Goal: Check status: Check status

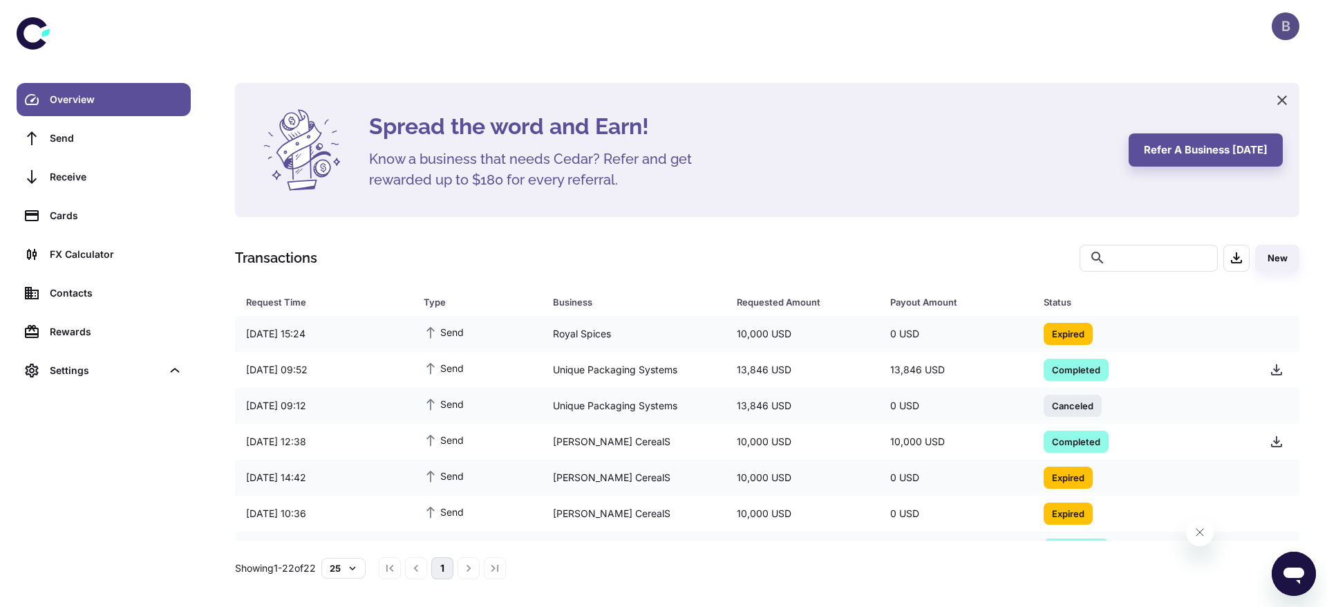
click at [1293, 20] on div "B" at bounding box center [1285, 26] width 28 height 28
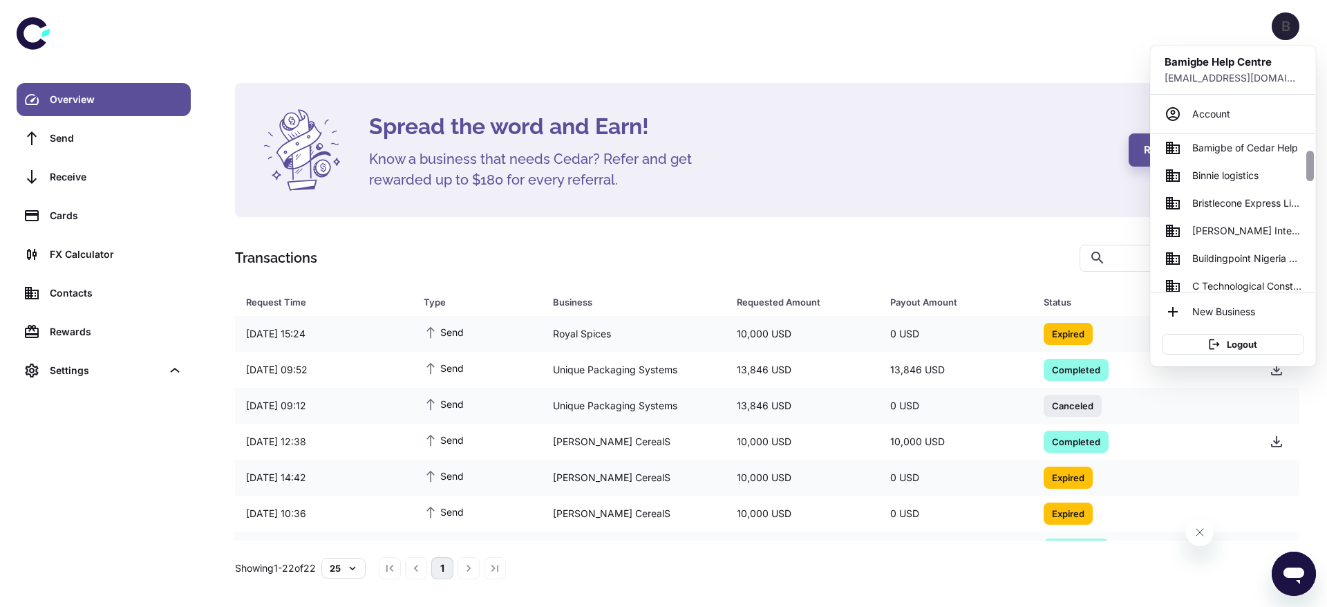
click at [1313, 187] on div at bounding box center [1310, 213] width 10 height 158
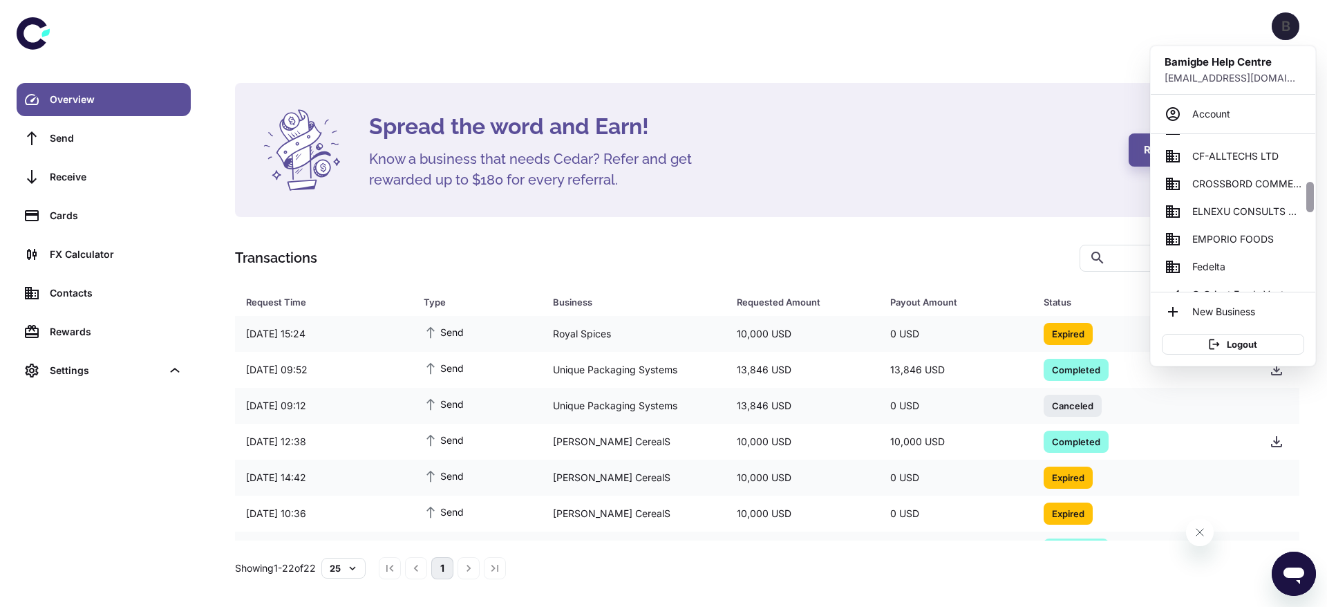
drag, startPoint x: 1313, startPoint y: 187, endPoint x: 1310, endPoint y: 202, distance: 14.8
click at [1310, 202] on div at bounding box center [1310, 213] width 10 height 158
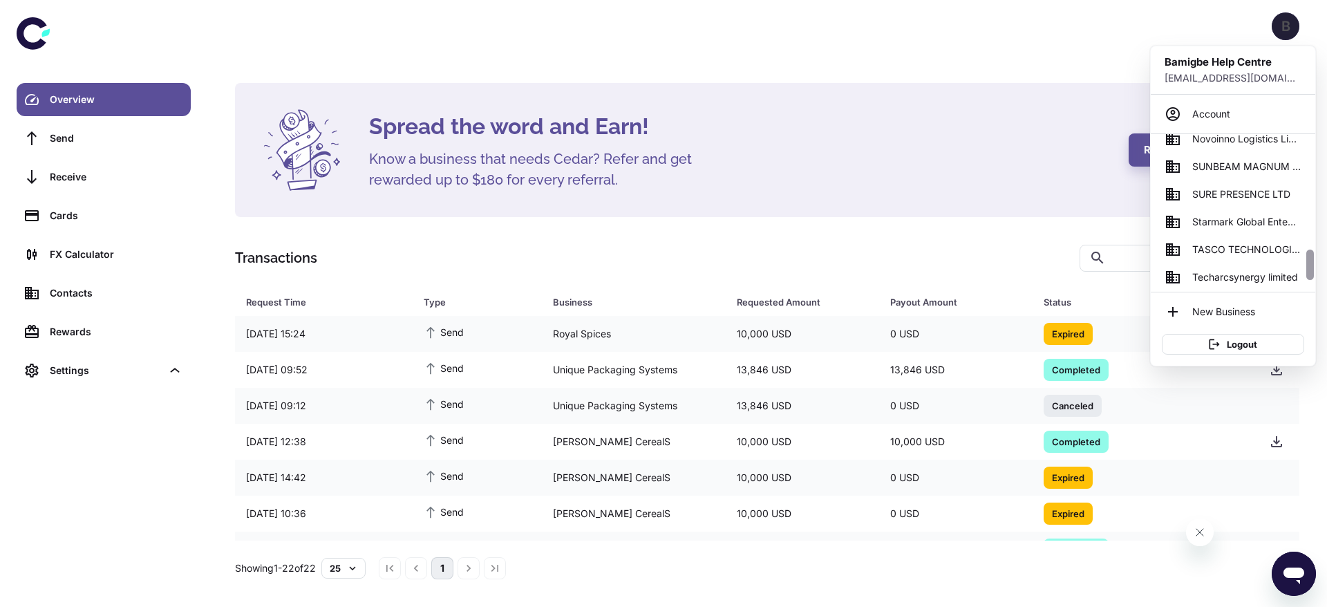
scroll to position [598, 0]
drag, startPoint x: 1310, startPoint y: 202, endPoint x: 1313, endPoint y: 270, distance: 68.5
click at [1313, 270] on div at bounding box center [1310, 213] width 10 height 158
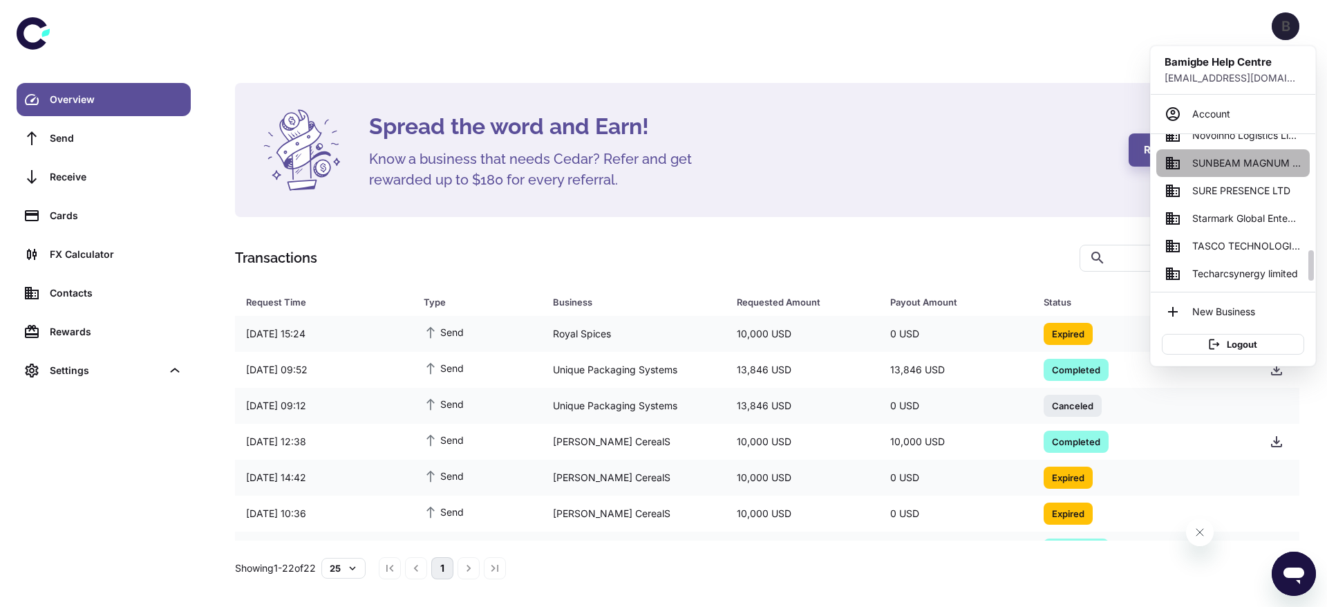
click at [1217, 168] on span "SUNBEAM MAGNUM ENTERPRISES" at bounding box center [1246, 162] width 109 height 15
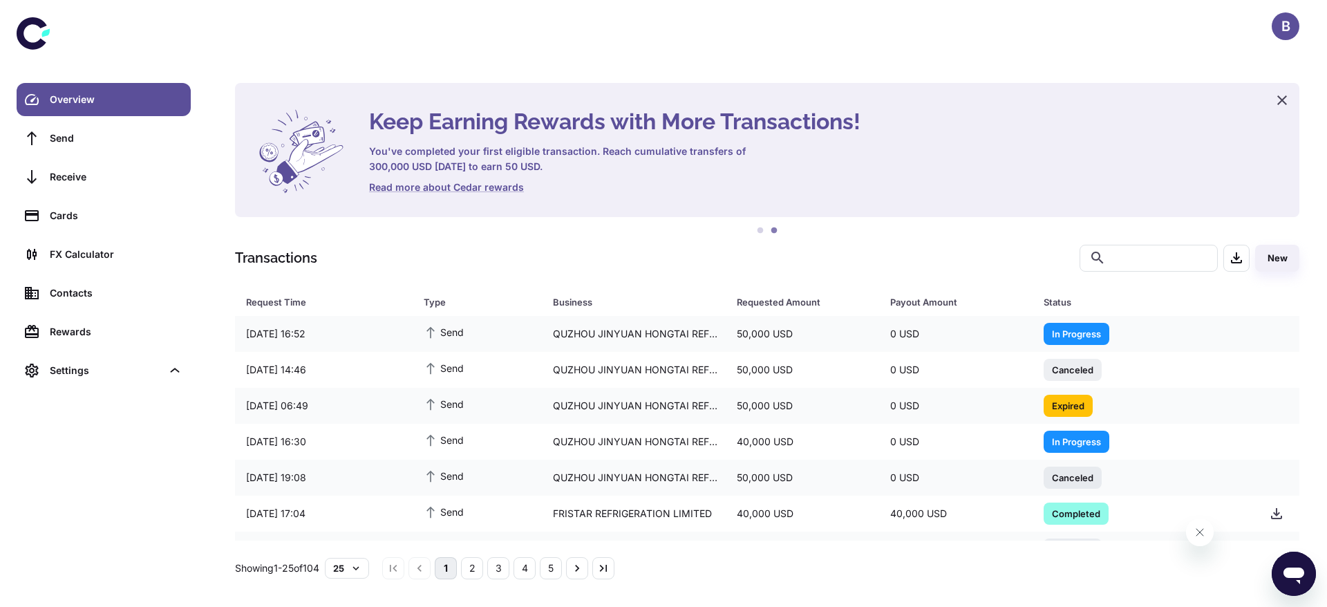
click at [230, 292] on div "Keep Earning Rewards with More Transactions! You've completed your first eligib…" at bounding box center [766, 331] width 1097 height 496
click at [482, 335] on div "Send" at bounding box center [476, 334] width 129 height 30
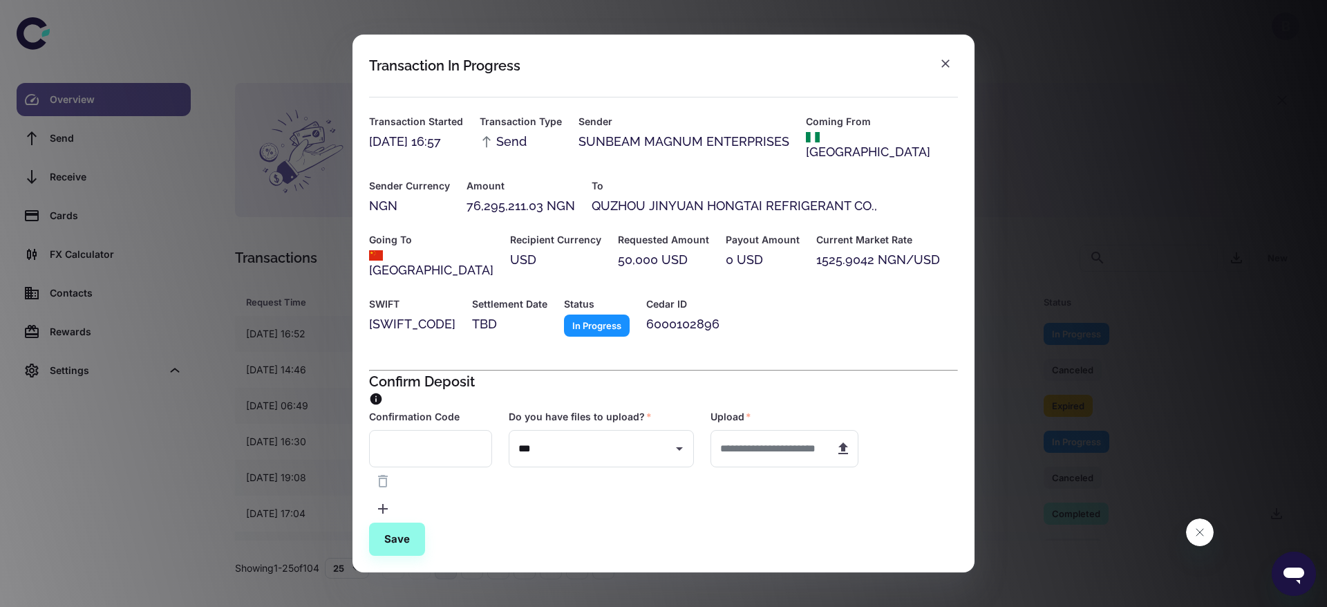
click at [844, 269] on div "1525.9042 NGN/USD" at bounding box center [878, 259] width 124 height 19
click at [187, 162] on div "Transaction In Progress Transaction Started 10/09/2025 16:57 Transaction Type S…" at bounding box center [663, 303] width 1327 height 607
click at [936, 57] on button "button" at bounding box center [945, 63] width 25 height 25
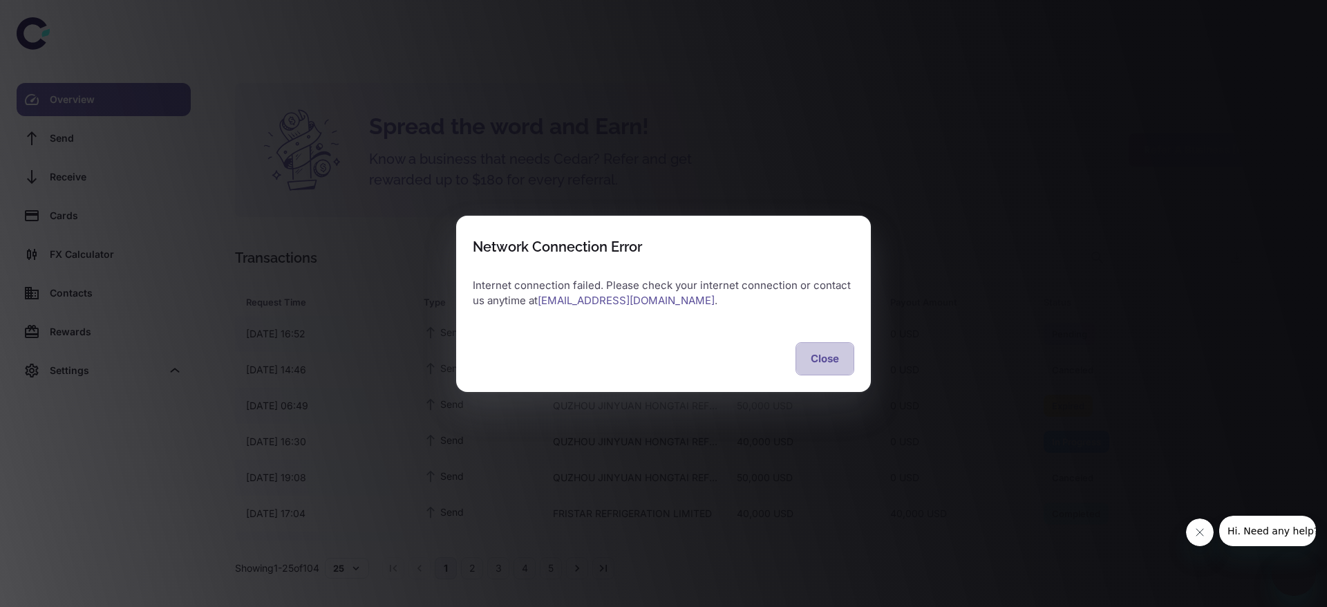
click at [819, 366] on button "Close" at bounding box center [824, 358] width 59 height 33
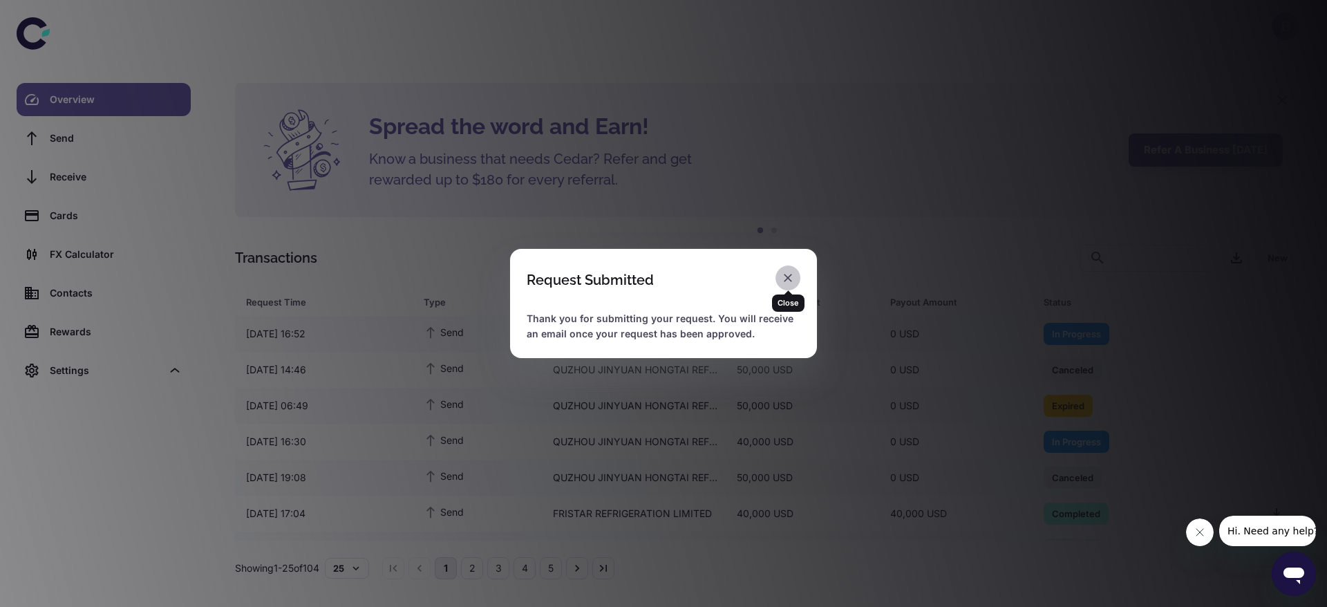
click at [785, 279] on icon "button" at bounding box center [788, 278] width 14 height 14
